Goal: Task Accomplishment & Management: Complete application form

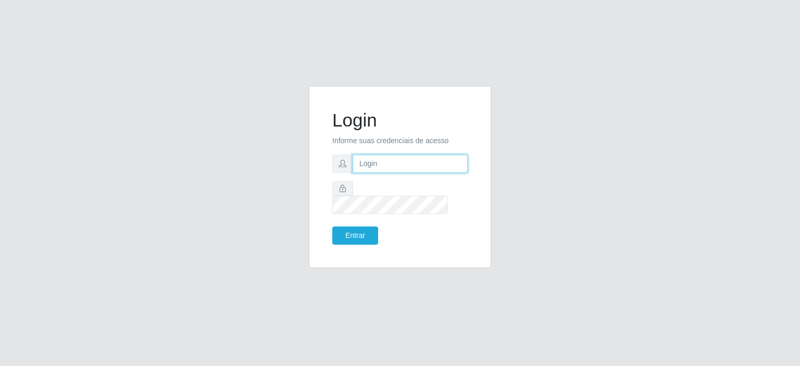
click at [392, 166] on input "text" at bounding box center [410, 164] width 115 height 18
type input "[EMAIL_ADDRESS][DOMAIN_NAME]"
click at [364, 227] on button "Entrar" at bounding box center [355, 236] width 46 height 18
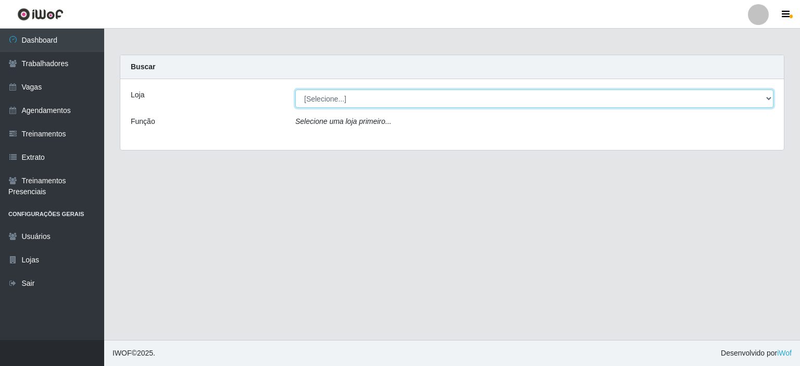
click at [355, 104] on select "[Selecione...] Corte Fácil - Unidade Planalto" at bounding box center [534, 99] width 478 height 18
select select "202"
click at [295, 90] on select "[Selecione...] Corte Fácil - Unidade Planalto" at bounding box center [534, 99] width 478 height 18
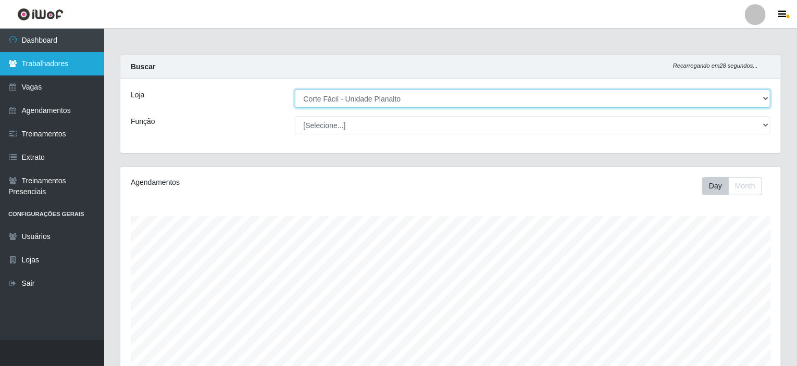
scroll to position [216, 660]
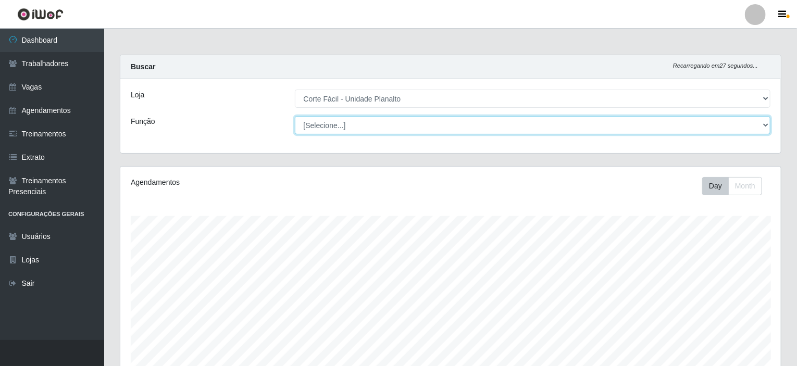
click at [365, 123] on select "[Selecione...] ASG ASG + ASG ++ Auxiliar de Estacionamento Auxiliar de Estacion…" at bounding box center [533, 125] width 476 height 18
select select "22"
click at [295, 116] on select "[Selecione...] ASG ASG + ASG ++ Auxiliar de Estacionamento Auxiliar de Estacion…" at bounding box center [533, 125] width 476 height 18
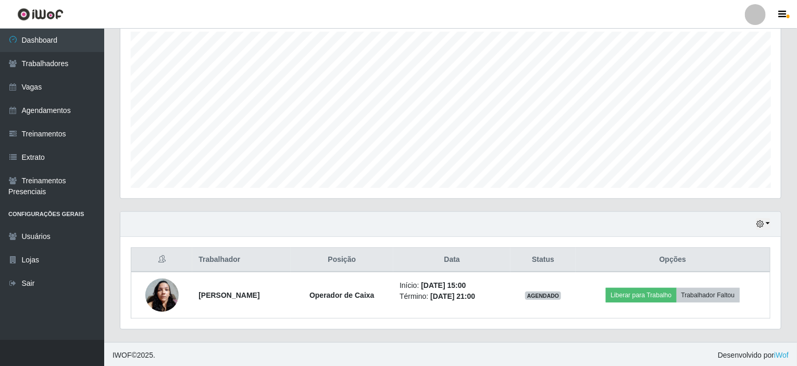
scroll to position [0, 0]
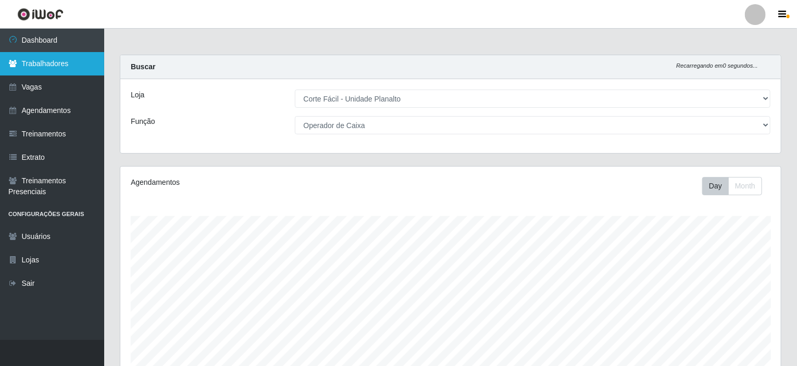
click at [44, 66] on link "Trabalhadores" at bounding box center [52, 63] width 104 height 23
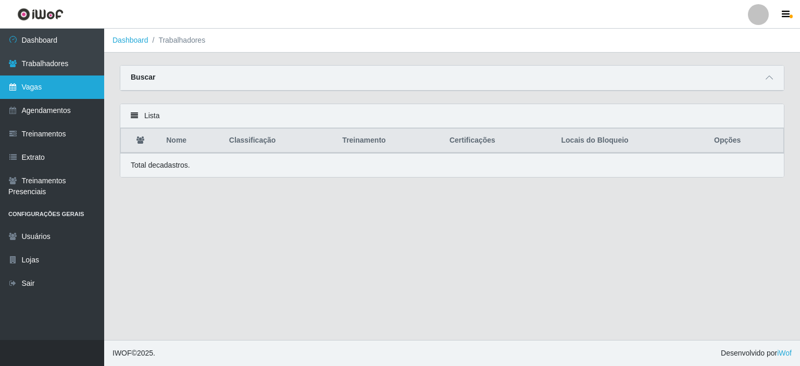
click at [72, 88] on link "Vagas" at bounding box center [52, 87] width 104 height 23
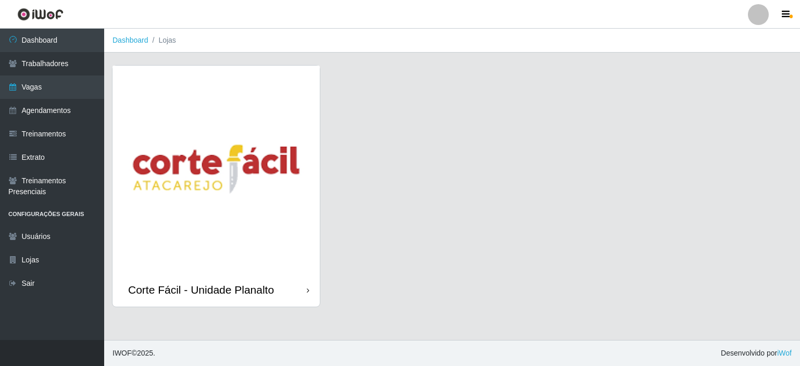
click at [320, 152] on div "Corte Fácil - Unidade Planalto" at bounding box center [216, 186] width 208 height 242
click at [319, 152] on img at bounding box center [215, 169] width 207 height 207
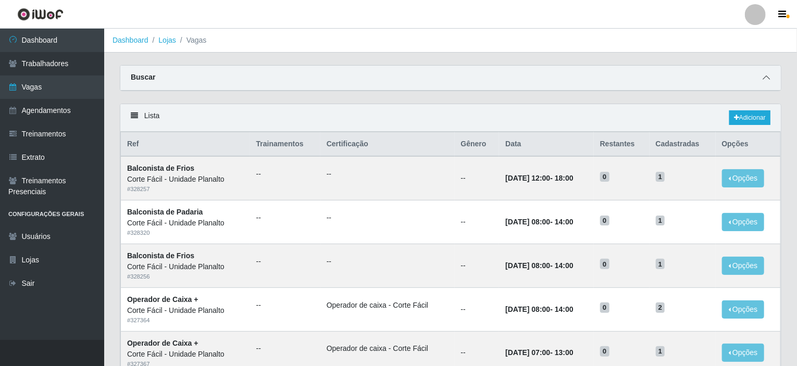
click at [765, 74] on icon at bounding box center [765, 77] width 7 height 7
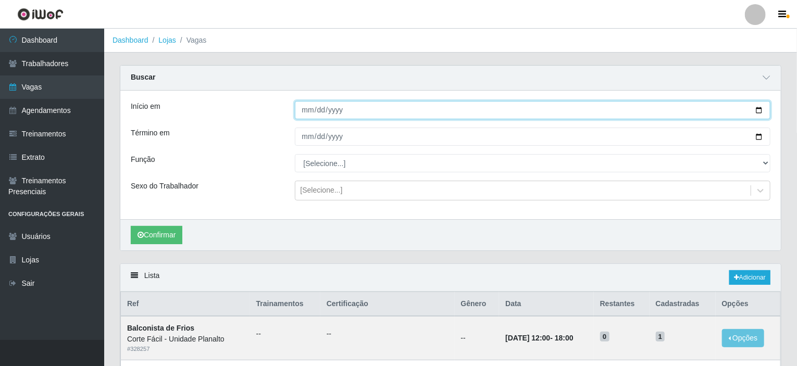
click at [759, 112] on input "Início em" at bounding box center [533, 110] width 476 height 18
type input "[DATE]"
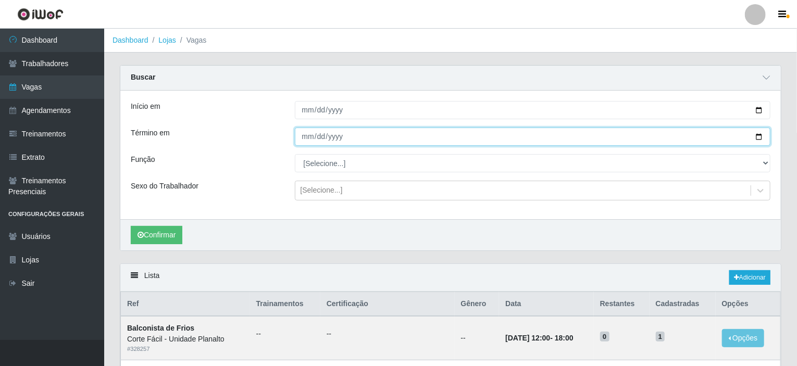
click at [758, 137] on input "Término em" at bounding box center [533, 137] width 476 height 18
type input "[DATE]"
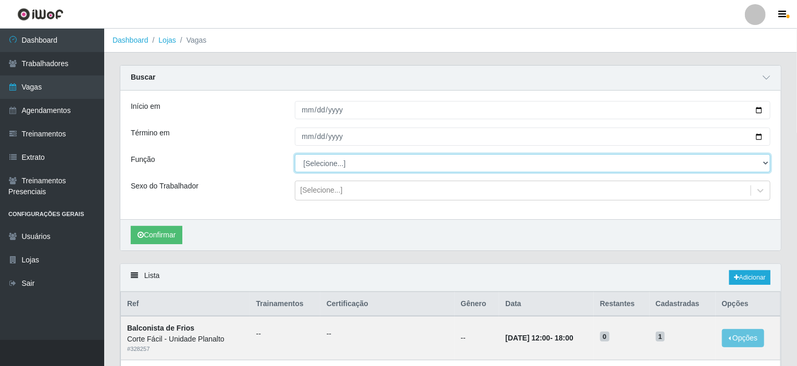
click at [765, 160] on select "[Selecione...] ASG ASG + ASG ++ Auxiliar de Estacionamento Auxiliar de Estacion…" at bounding box center [533, 163] width 476 height 18
select select "22"
click at [295, 154] on select "[Selecione...] ASG ASG + ASG ++ Auxiliar de Estacionamento Auxiliar de Estacion…" at bounding box center [533, 163] width 476 height 18
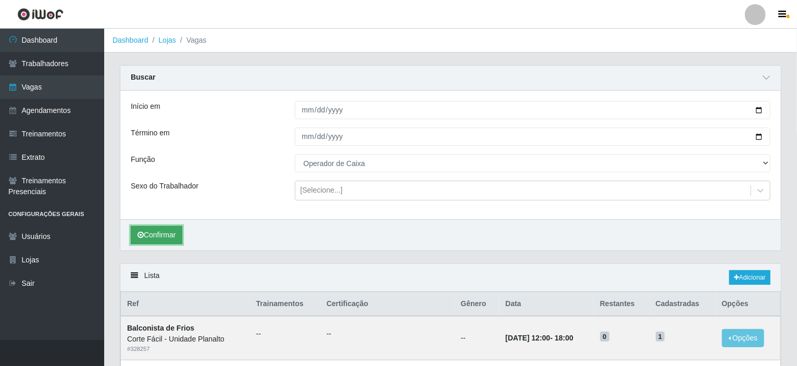
click at [165, 233] on button "Confirmar" at bounding box center [157, 235] width 52 height 18
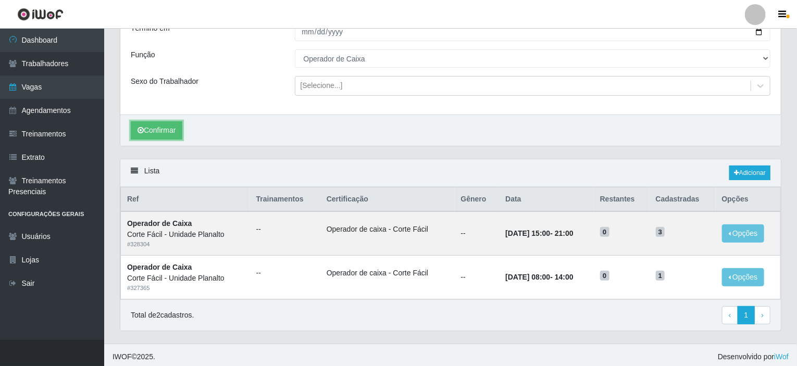
scroll to position [106, 0]
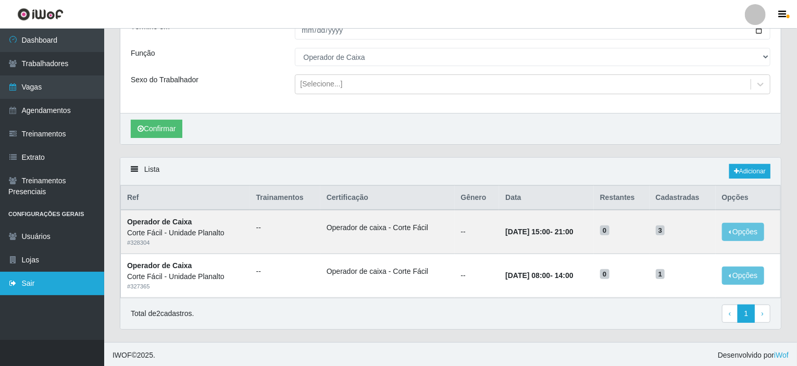
click at [30, 287] on link "Sair" at bounding box center [52, 283] width 104 height 23
